Goal: Task Accomplishment & Management: Use online tool/utility

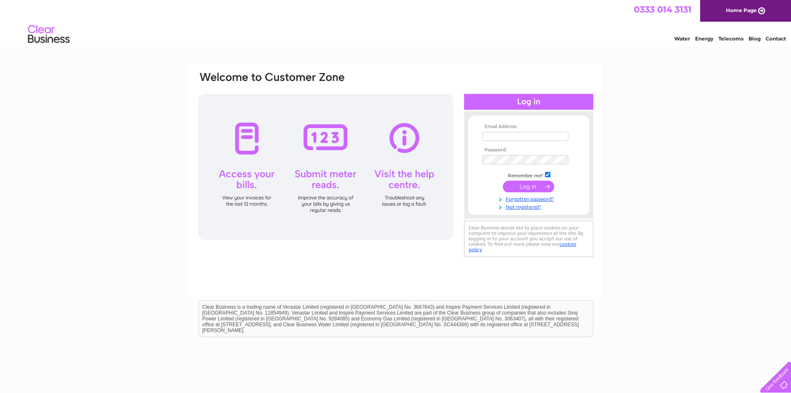
type input "[PERSON_NAME][EMAIL_ADDRESS][DOMAIN_NAME]"
click at [525, 185] on input "submit" at bounding box center [528, 187] width 51 height 12
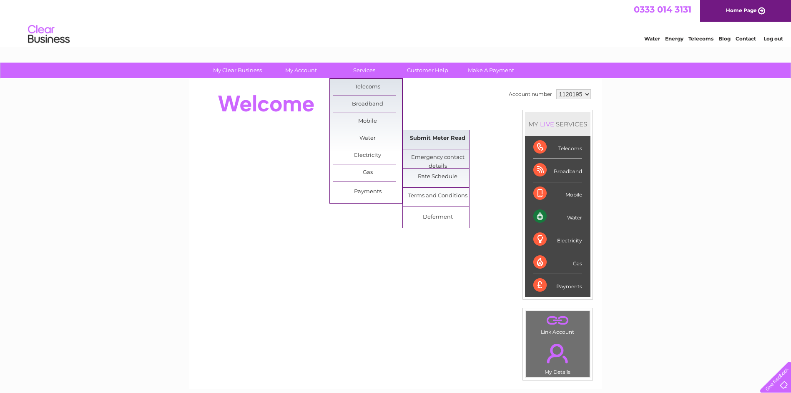
click at [422, 141] on link "Submit Meter Read" at bounding box center [437, 138] width 69 height 17
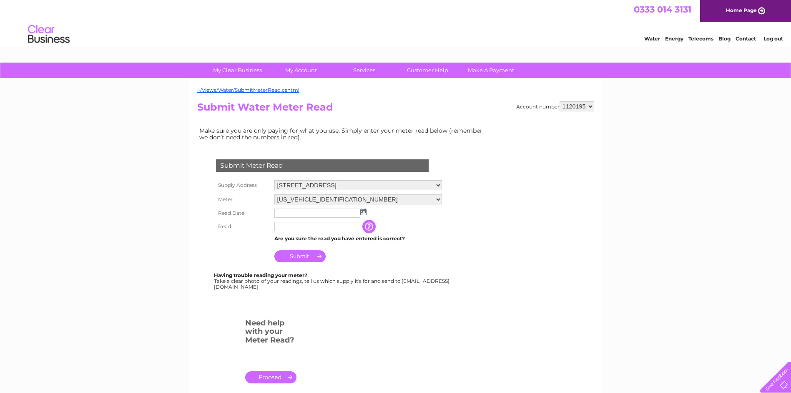
click at [361, 214] on img at bounding box center [363, 212] width 6 height 7
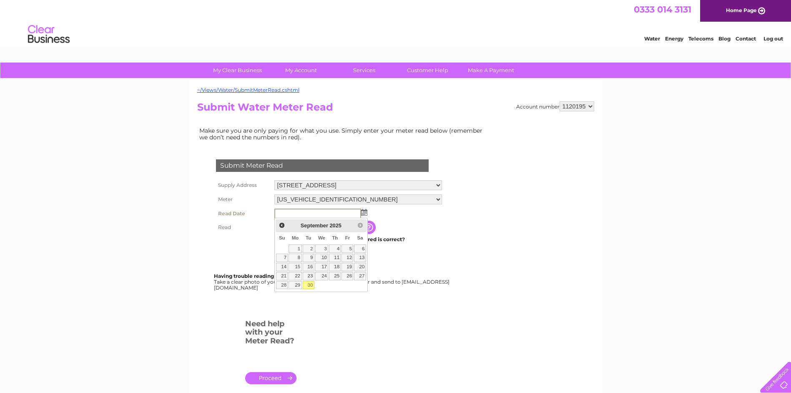
click at [311, 283] on link "30" at bounding box center [309, 285] width 12 height 8
type input "2025/09/30"
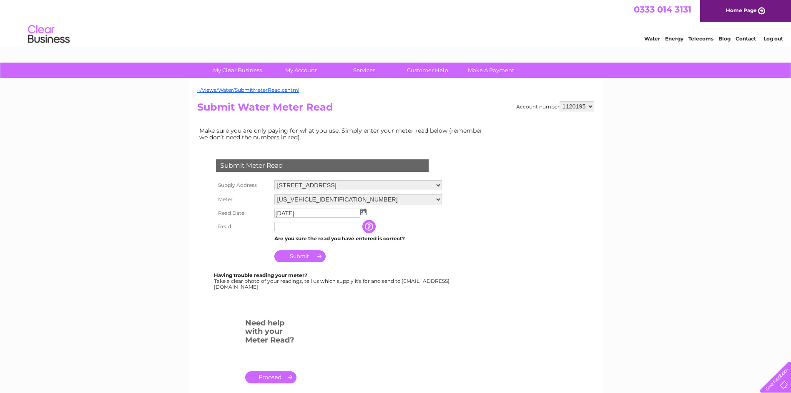
click at [310, 227] on input "text" at bounding box center [317, 226] width 86 height 9
type input "1028"
click at [305, 258] on input "Submit" at bounding box center [299, 257] width 51 height 12
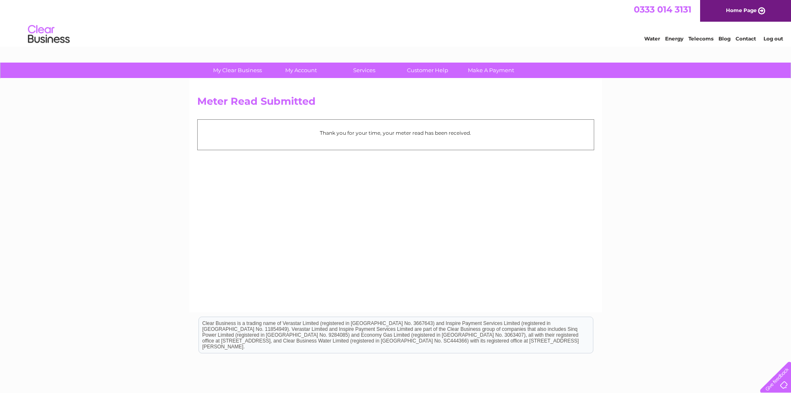
click at [742, 9] on link "Home Page" at bounding box center [745, 11] width 91 height 22
